Goal: Obtain resource: Download file/media

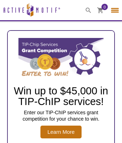
select select "[GEOGRAPHIC_DATA], The"
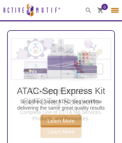
scroll to position [4, 0]
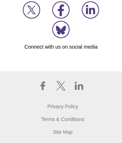
scroll to position [34, 0]
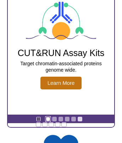
click at [48, 119] on link "Go to slide 1" at bounding box center [47, 119] width 5 height 5
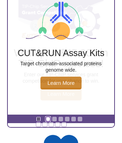
scroll to position [0, 0]
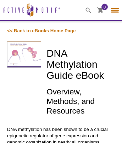
select select "[GEOGRAPHIC_DATA], The"
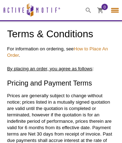
select select "[GEOGRAPHIC_DATA], The"
